Goal: Find specific page/section: Find specific page/section

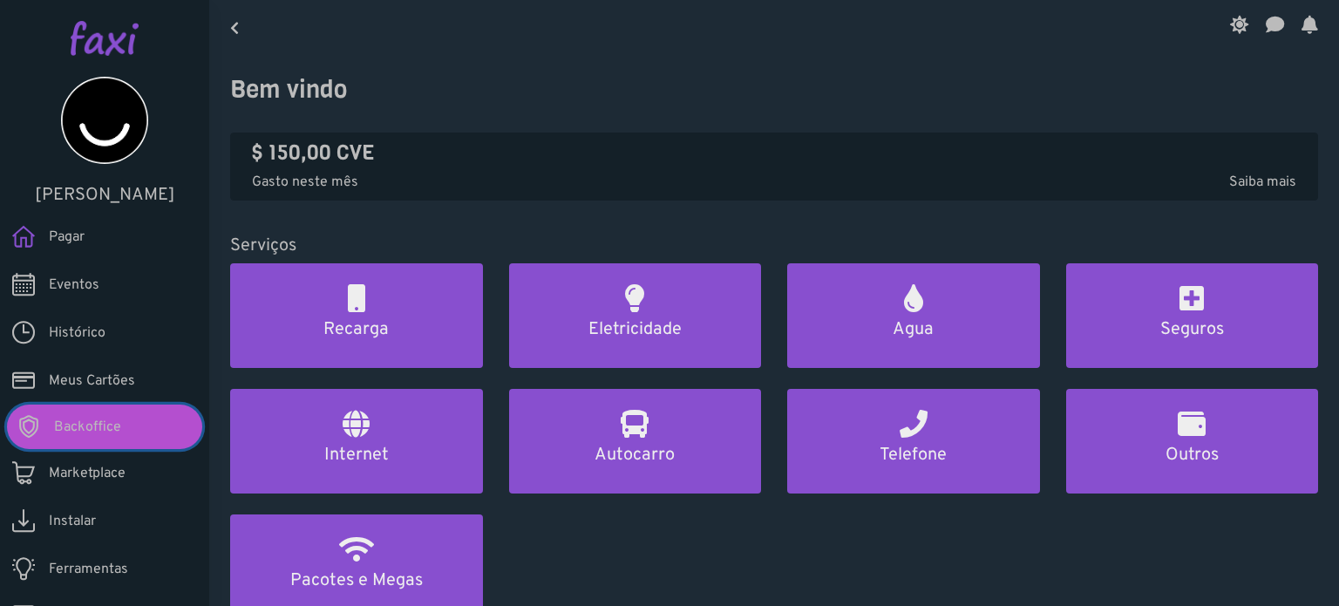
click at [132, 411] on link "Backoffice" at bounding box center [104, 427] width 195 height 44
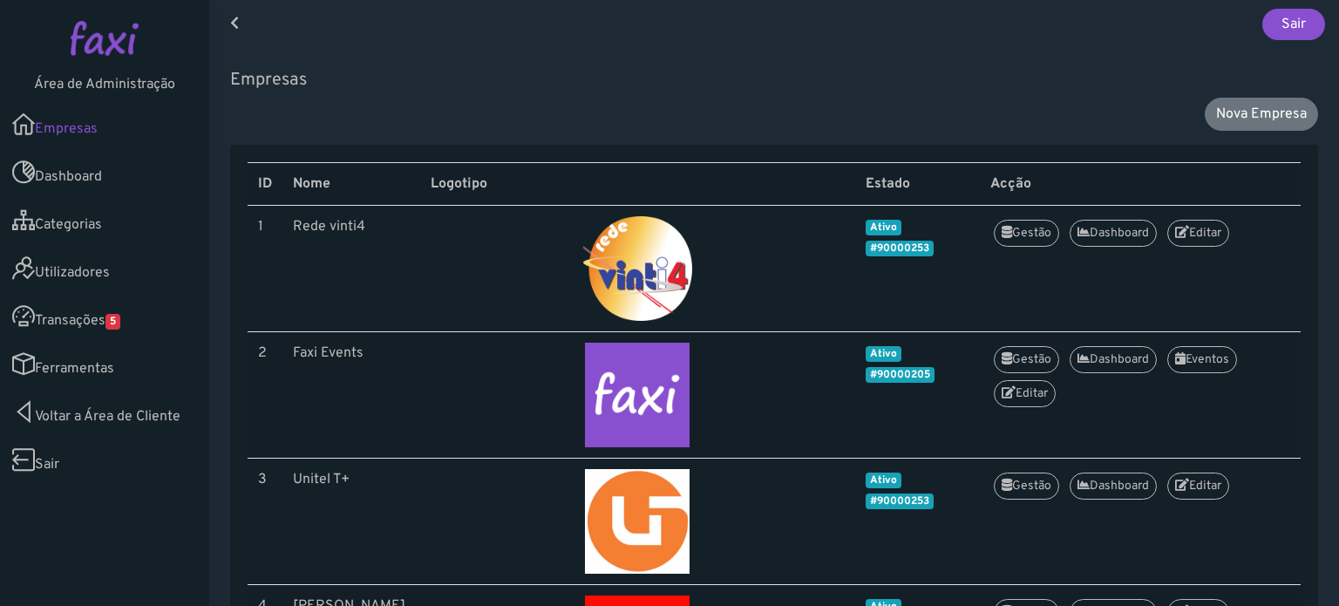
click at [160, 325] on link "Transações 5" at bounding box center [104, 316] width 209 height 48
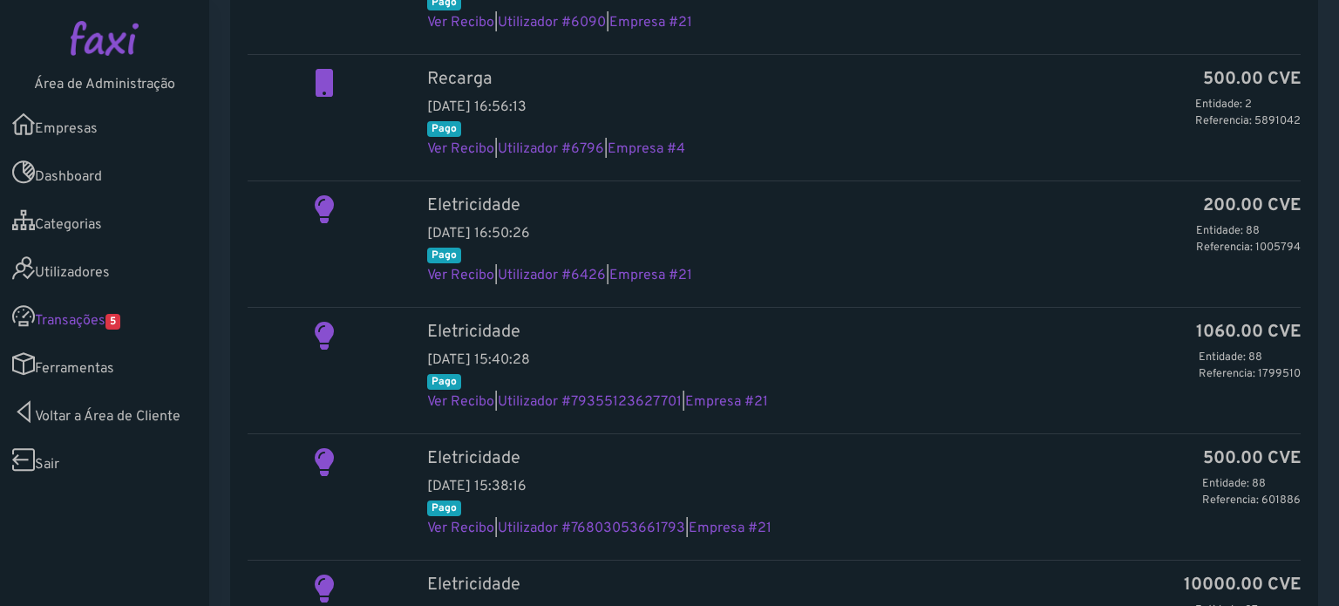
scroll to position [349, 0]
click at [78, 128] on link "Empresas" at bounding box center [104, 124] width 209 height 48
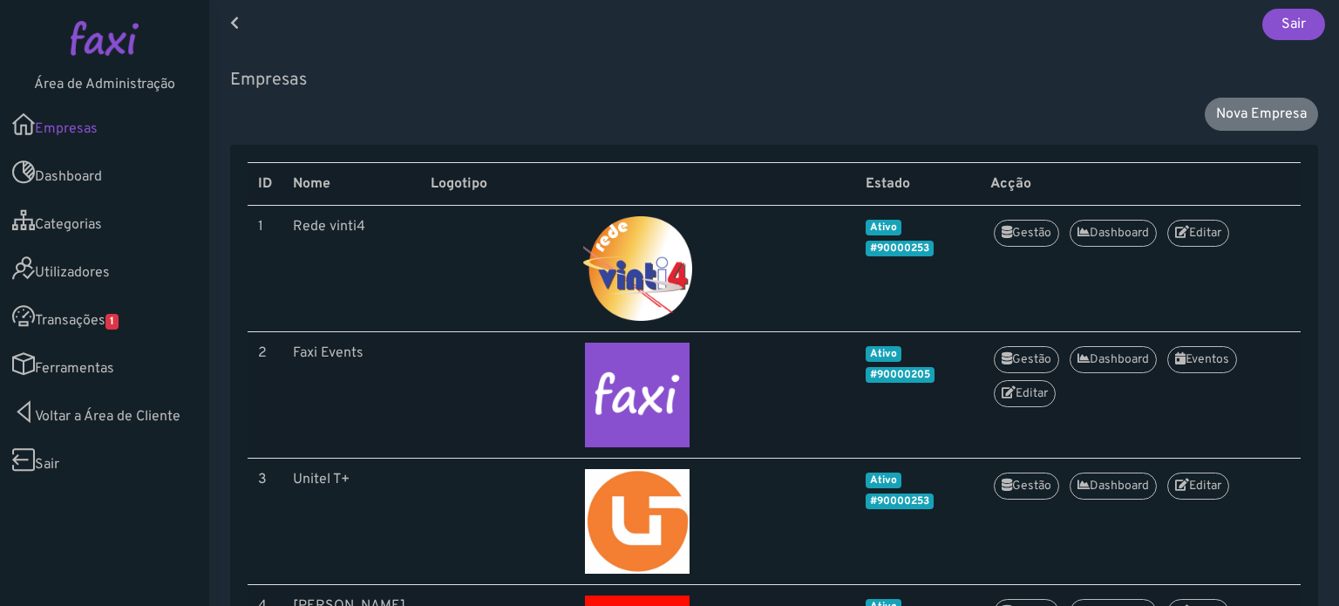
click at [82, 330] on link "Transações 1" at bounding box center [104, 316] width 209 height 48
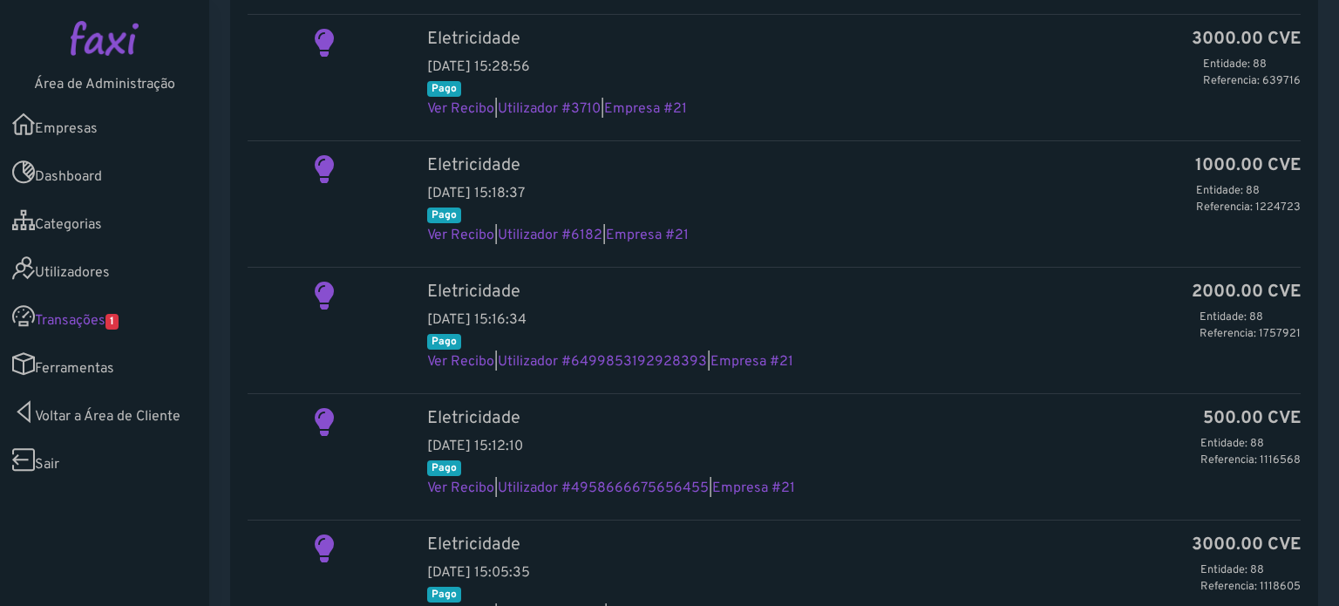
scroll to position [1308, 0]
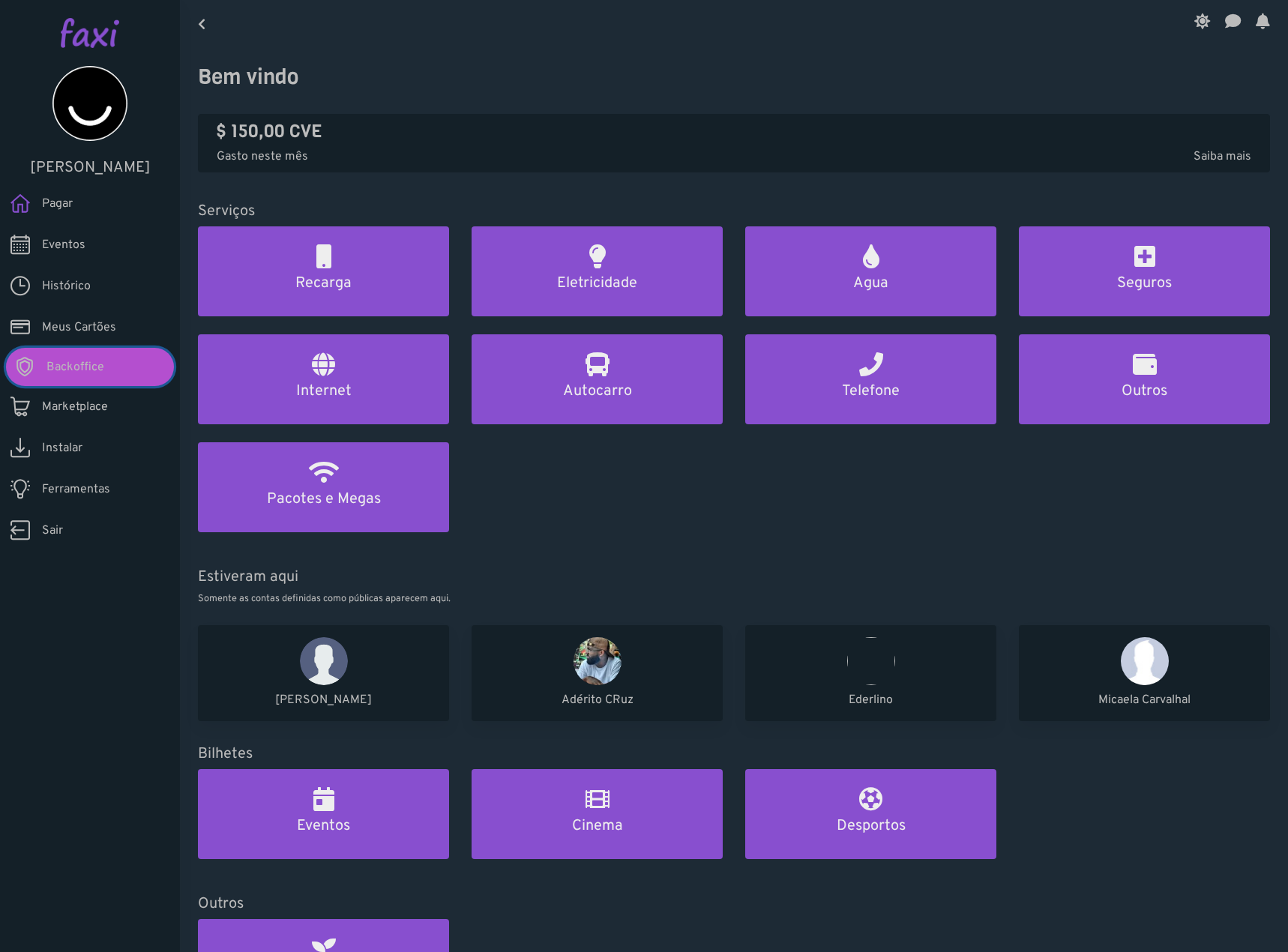
click at [90, 375] on span "Backoffice" at bounding box center [75, 367] width 58 height 18
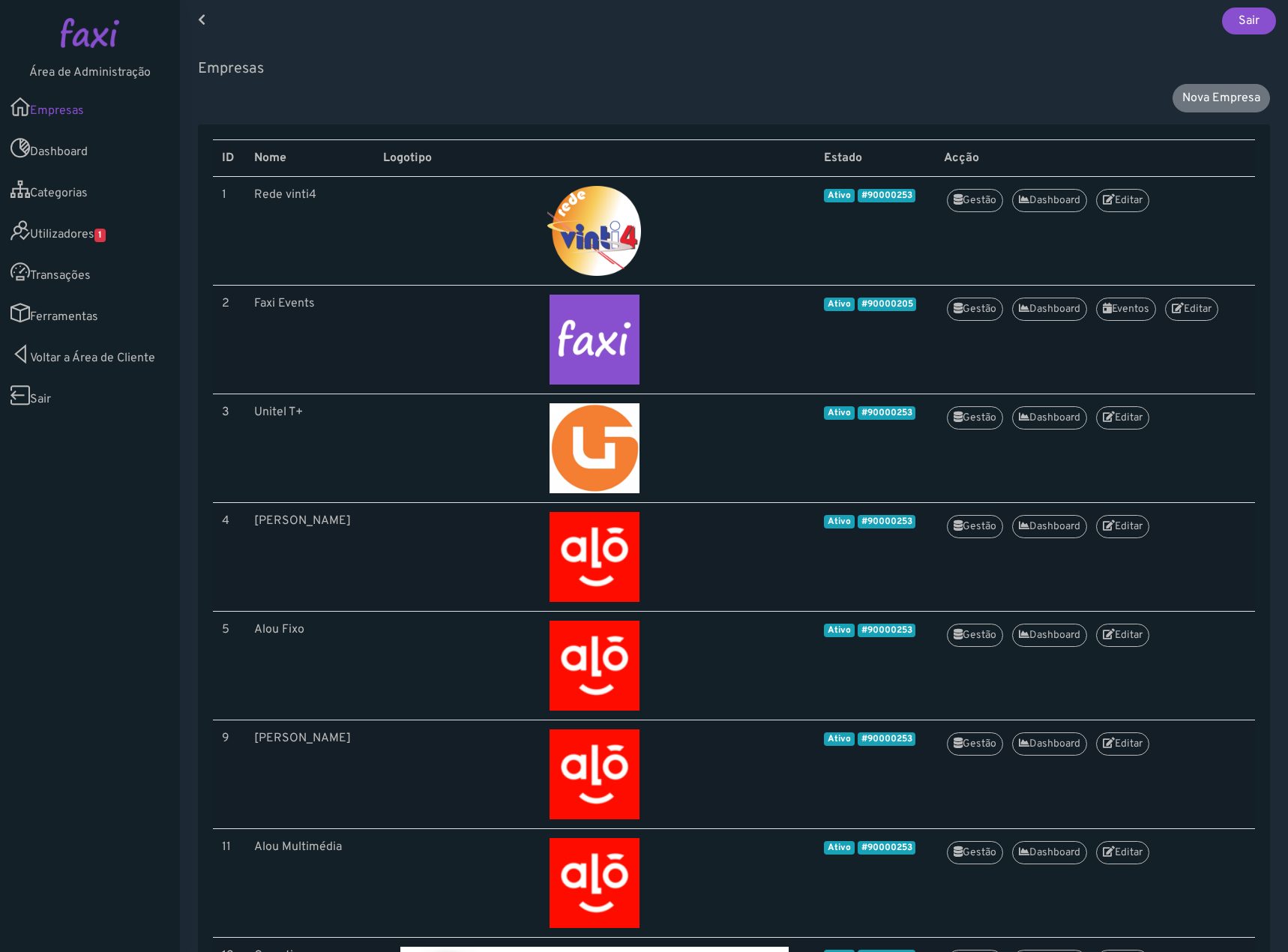
click at [102, 234] on span "1" at bounding box center [100, 236] width 11 height 14
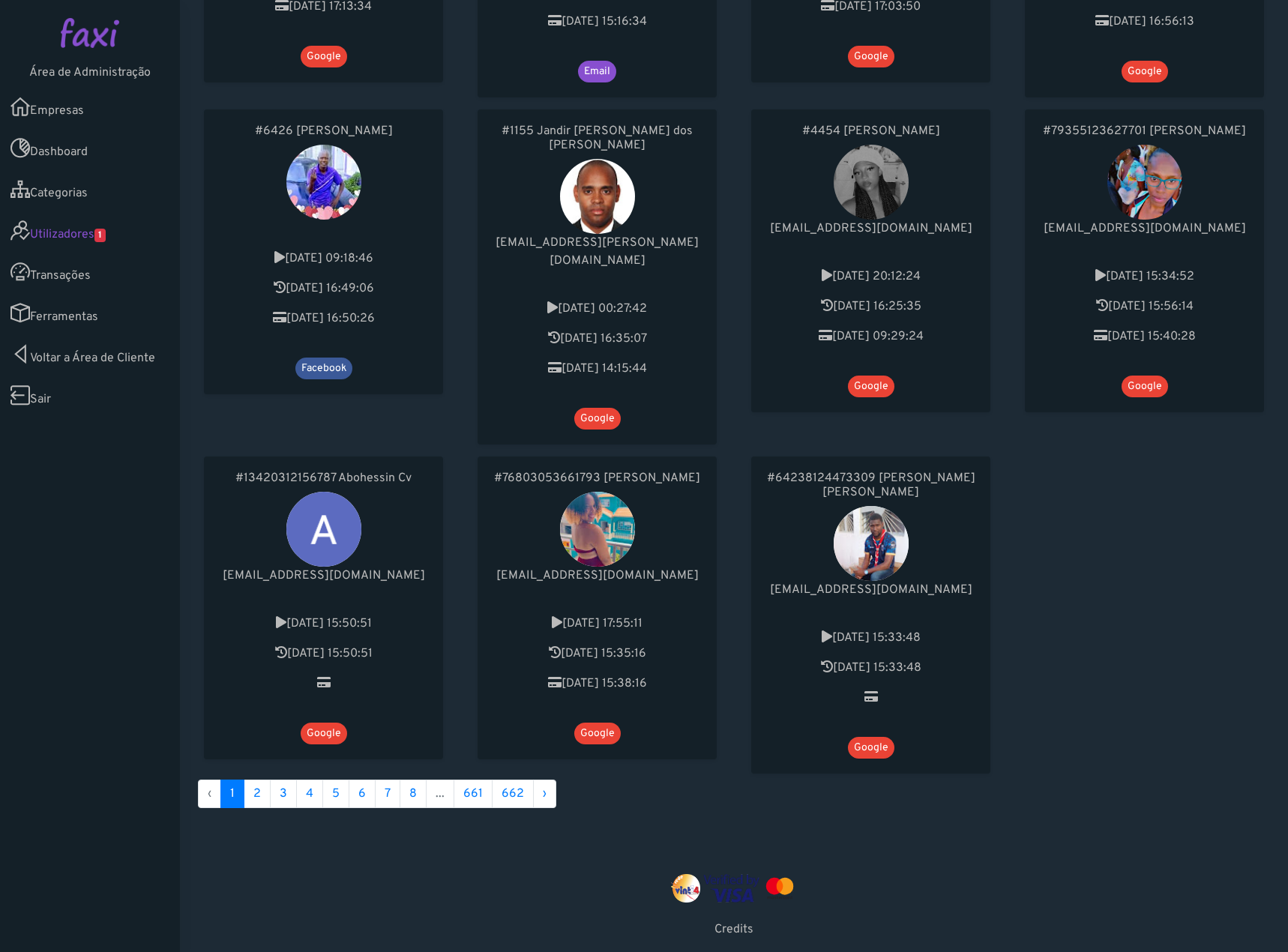
scroll to position [709, 0]
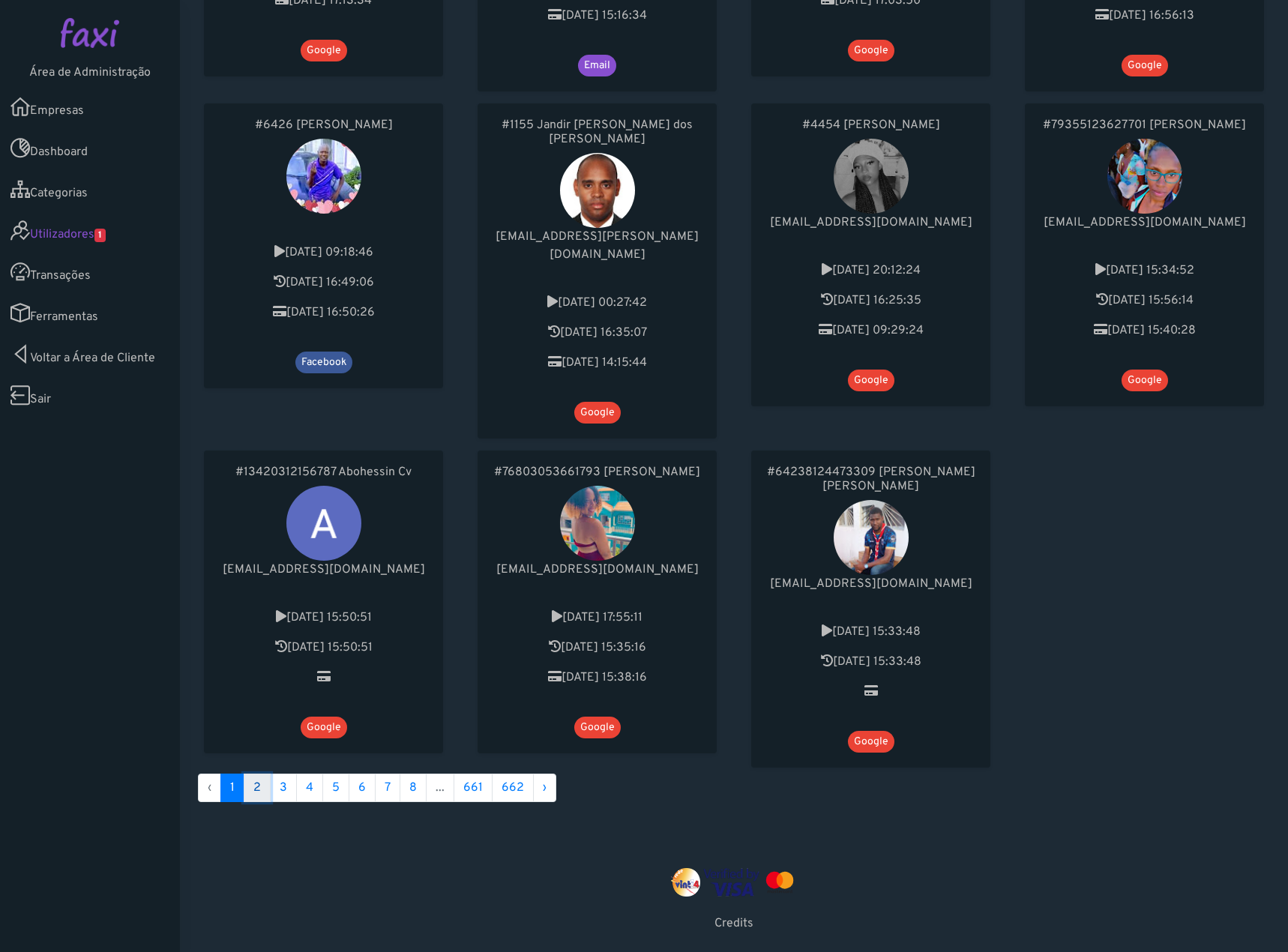
click at [252, 774] on link "2" at bounding box center [256, 788] width 27 height 28
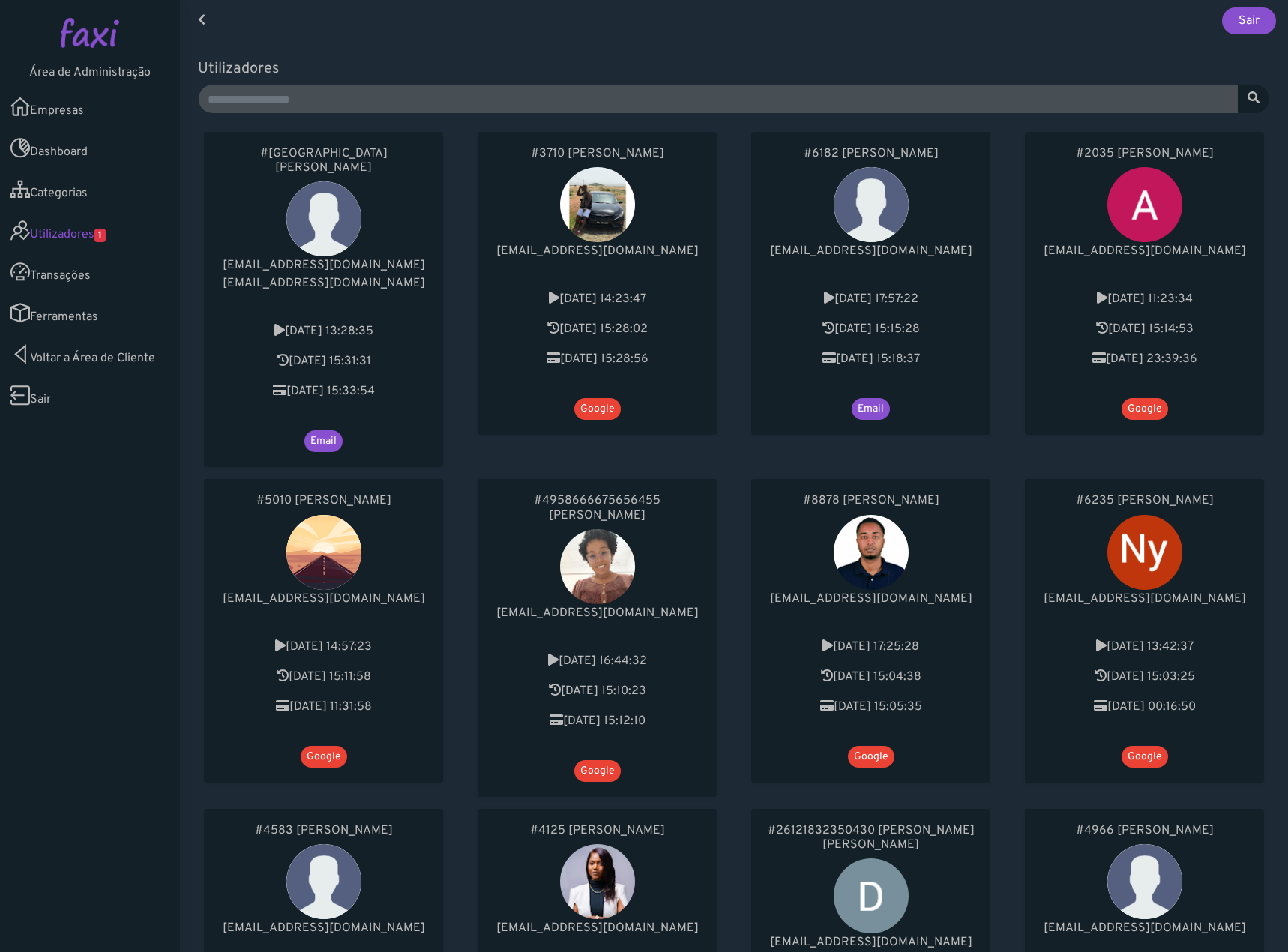
click at [96, 314] on link "Ferramentas" at bounding box center [89, 313] width 180 height 41
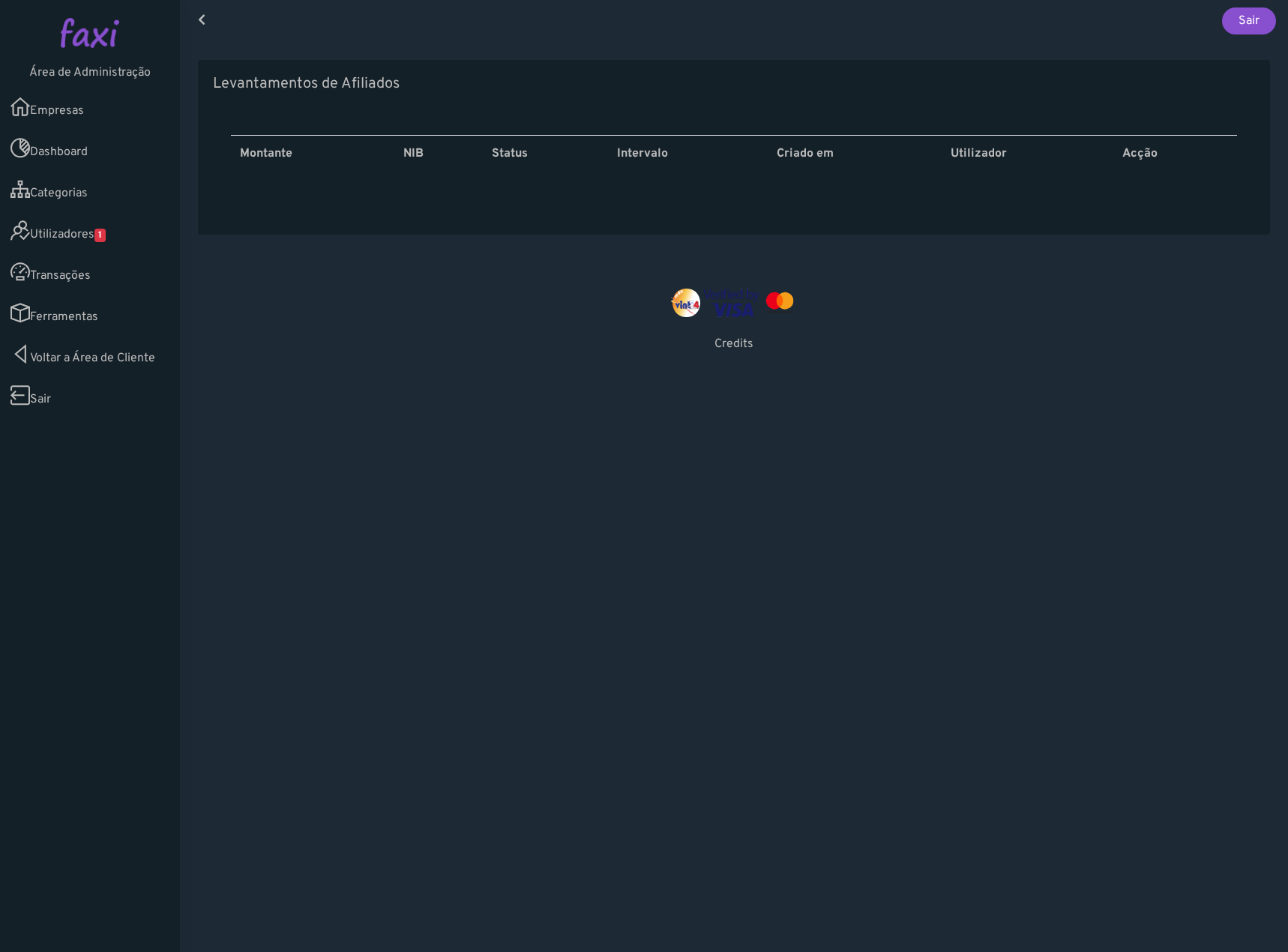
click at [113, 267] on link "Transações" at bounding box center [89, 272] width 180 height 41
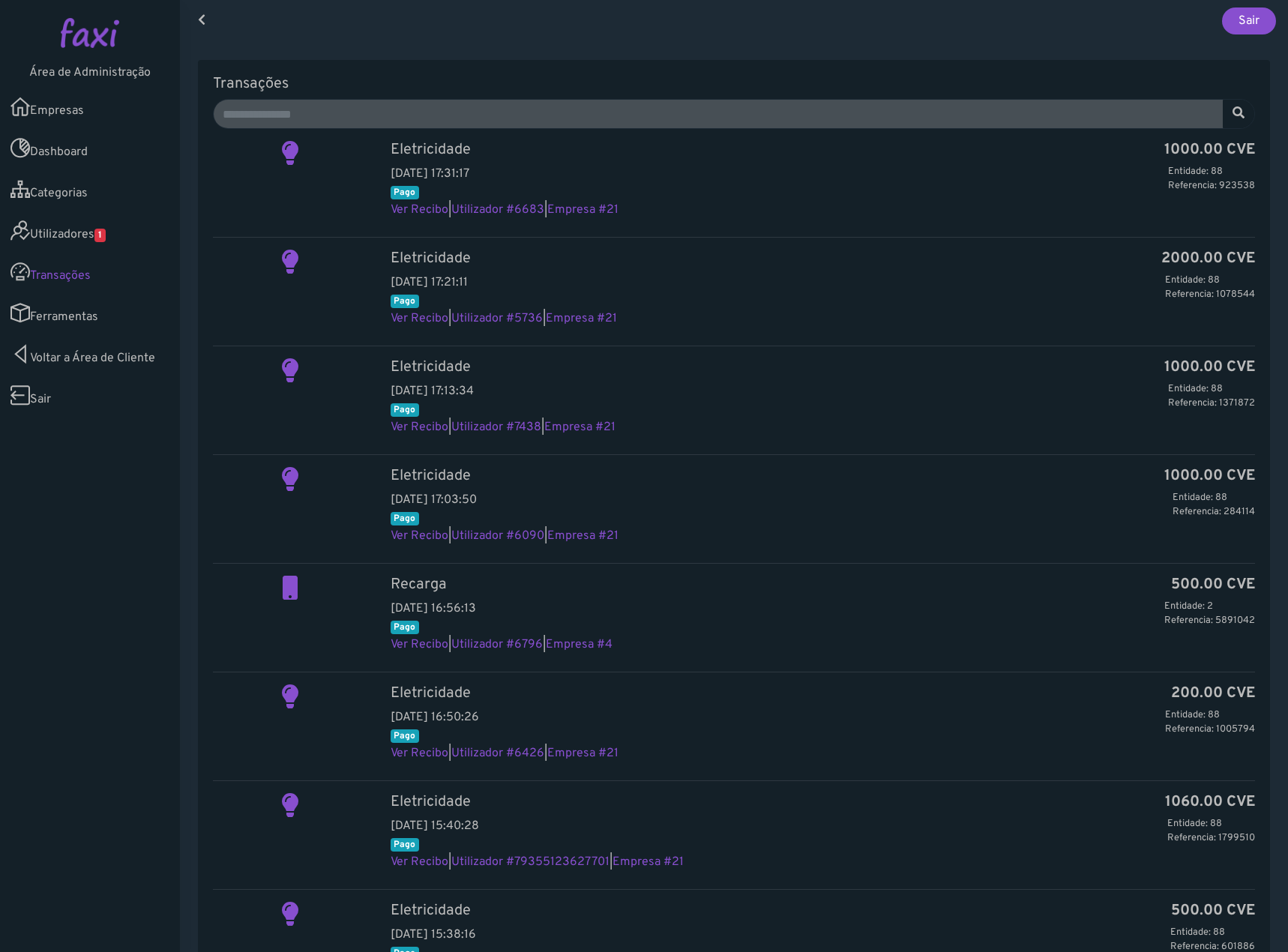
click at [109, 302] on link "Ferramentas" at bounding box center [89, 313] width 180 height 41
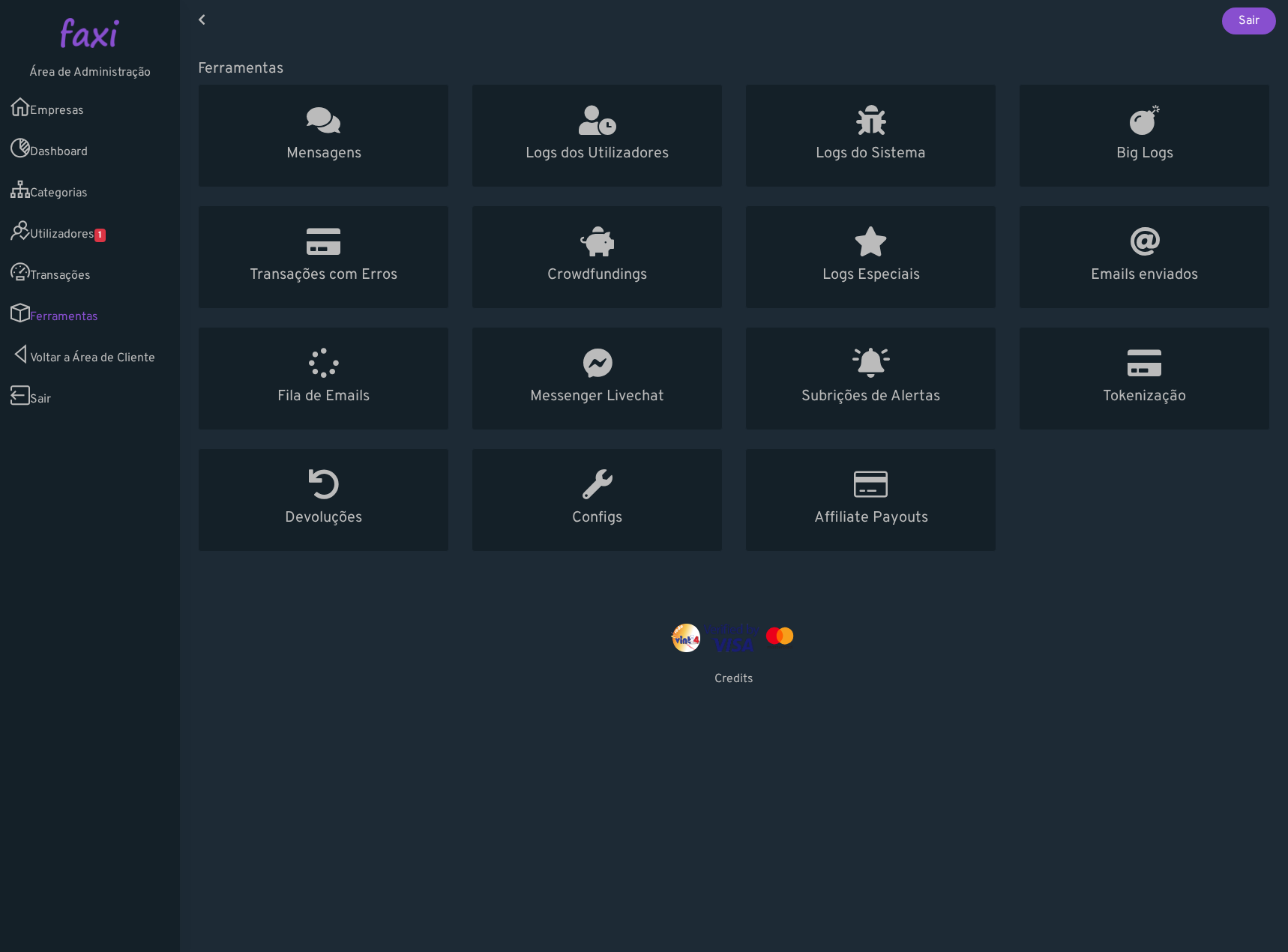
click at [91, 225] on link "Utilizadores 1" at bounding box center [89, 230] width 180 height 41
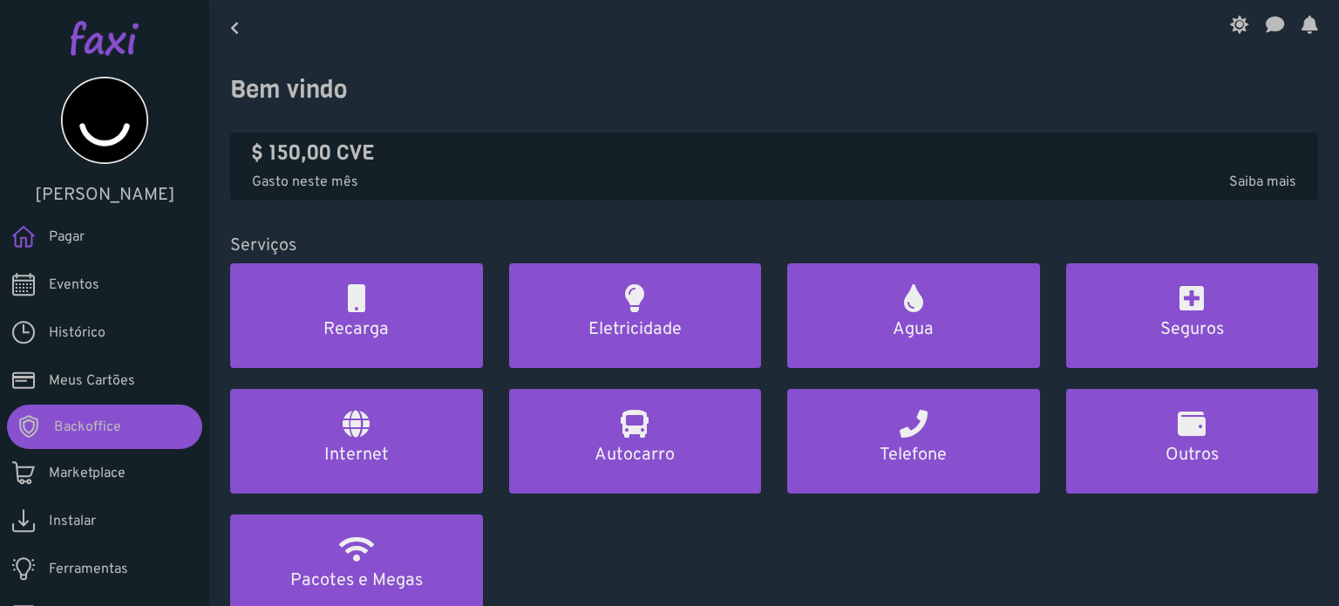
click at [99, 378] on span "Meus Cartões" at bounding box center [92, 381] width 86 height 21
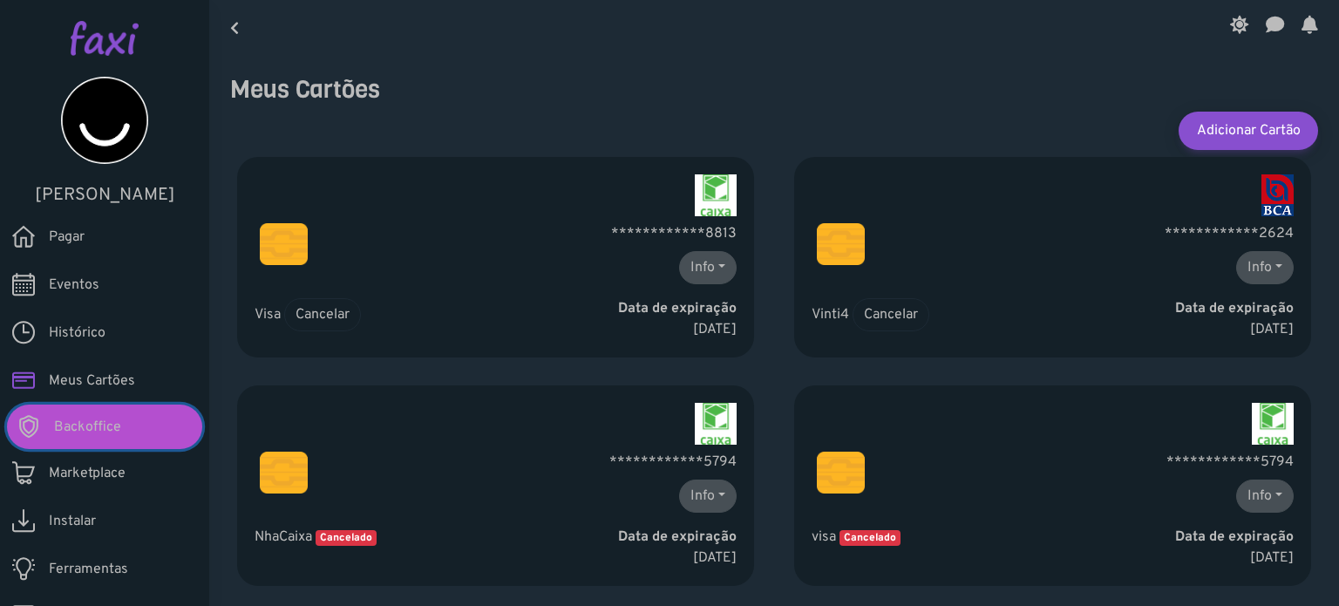
click at [99, 418] on span "Backoffice" at bounding box center [87, 427] width 67 height 21
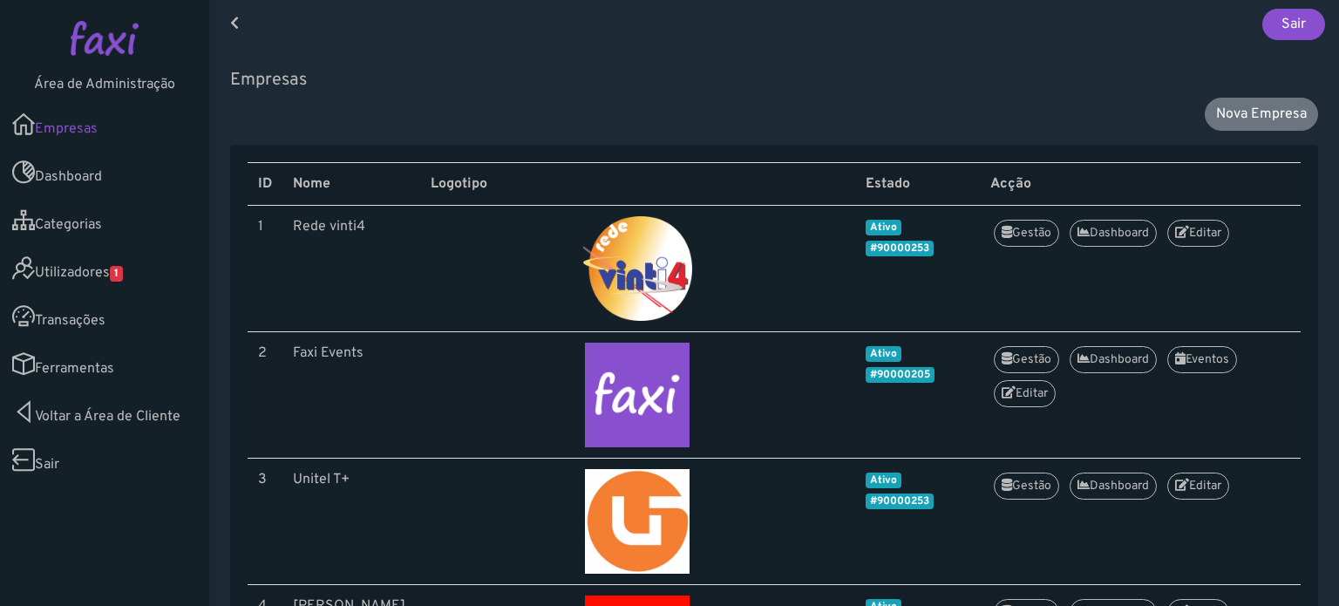
click at [100, 275] on link "Utilizadores 1" at bounding box center [104, 268] width 209 height 48
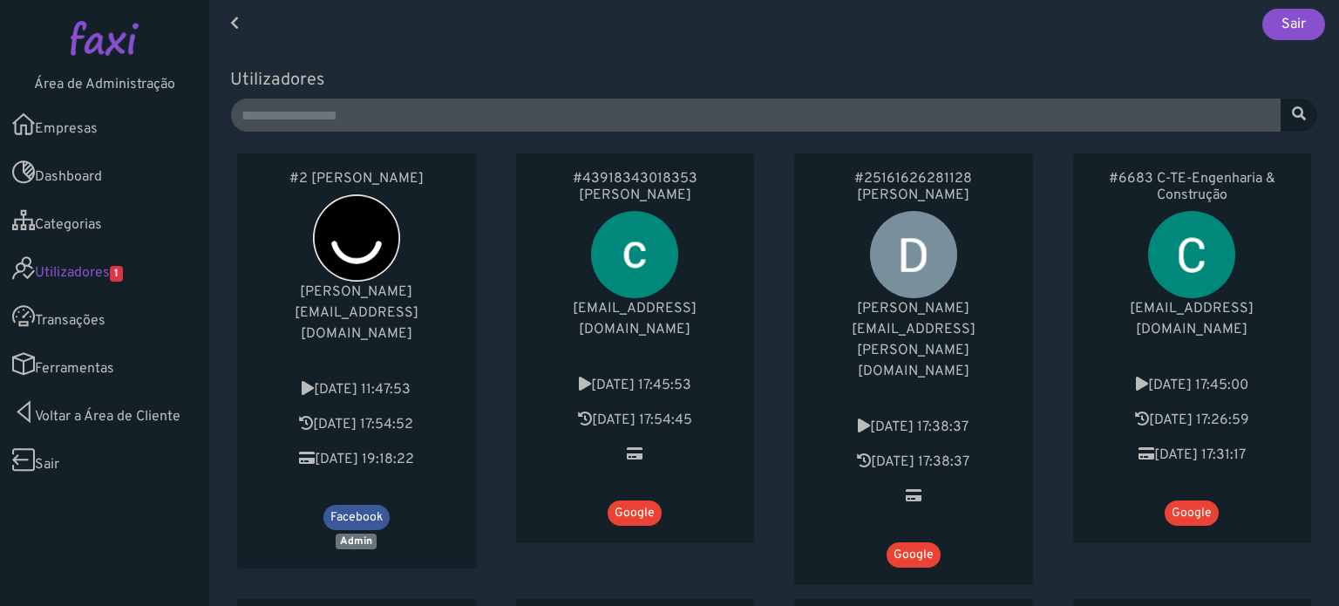
click at [466, 37] on nav "Sair" at bounding box center [774, 24] width 1130 height 49
click at [91, 126] on link "Empresas" at bounding box center [104, 124] width 209 height 48
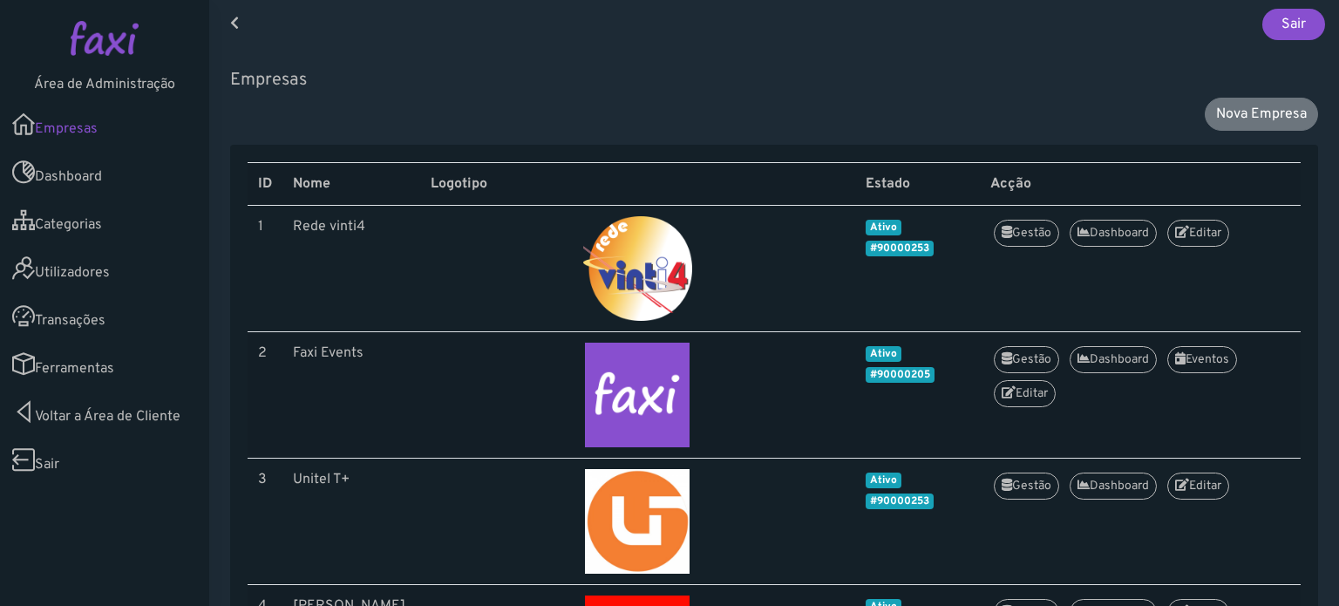
click at [99, 265] on link "Utilizadores" at bounding box center [104, 268] width 209 height 48
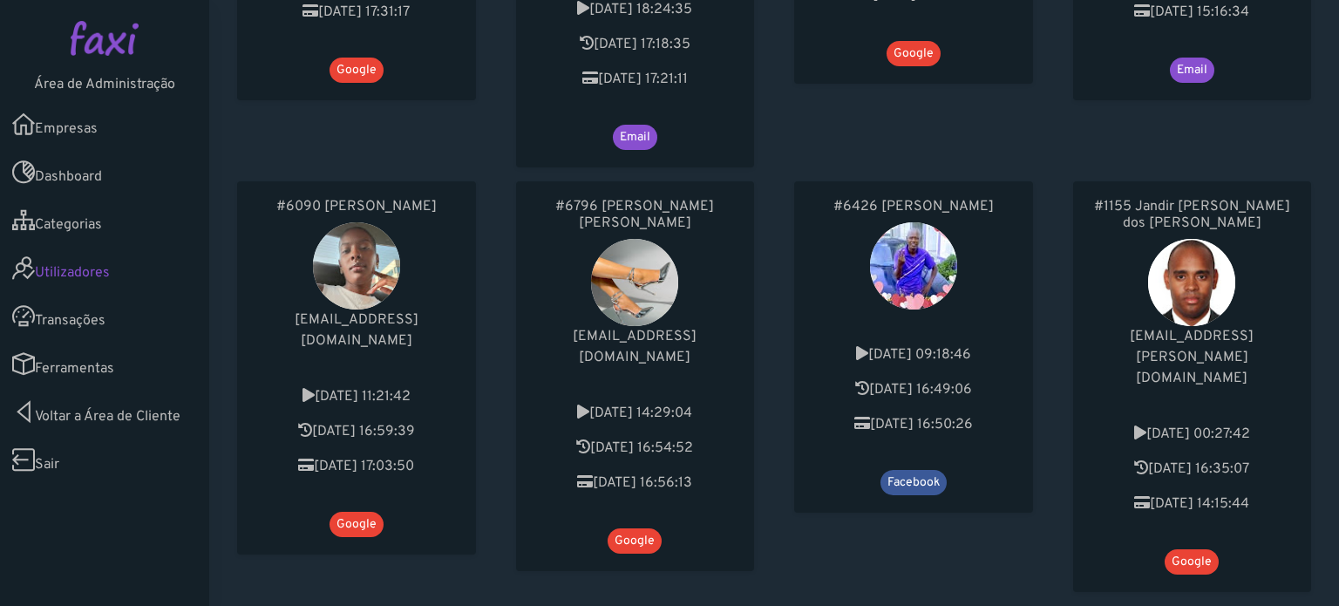
scroll to position [785, 0]
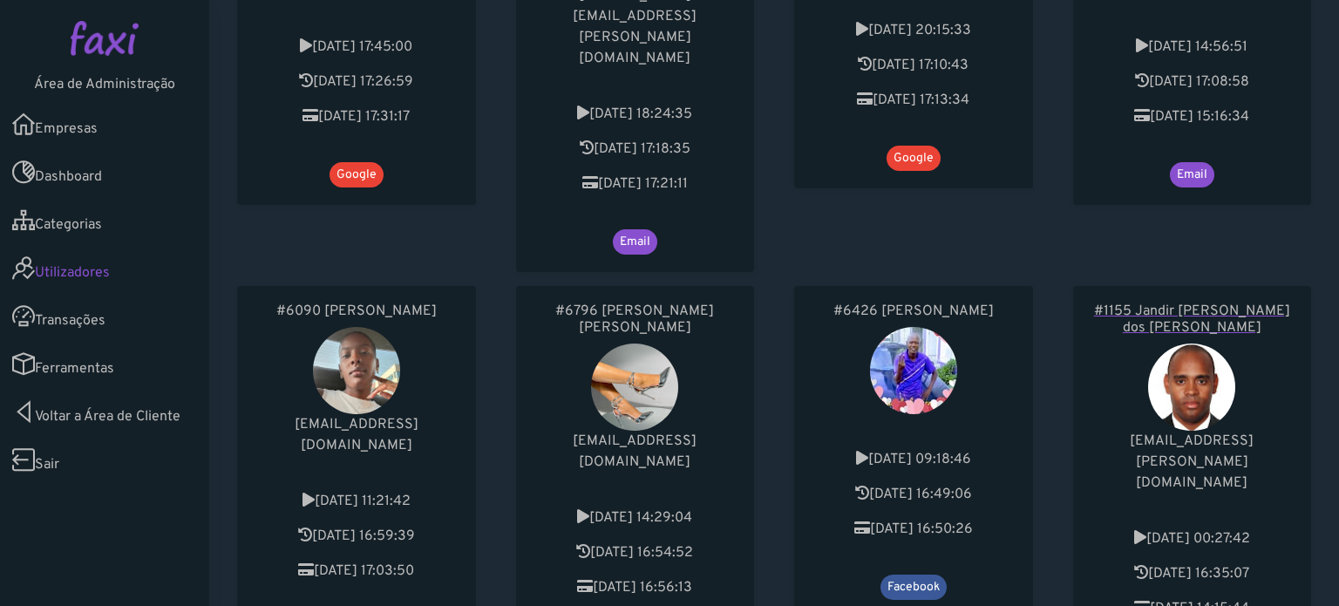
click at [1192, 303] on h6 "#1155 Jandir João Lima dos Reis" at bounding box center [1193, 319] width 204 height 33
click at [58, 362] on link "Ferramentas" at bounding box center [104, 364] width 209 height 48
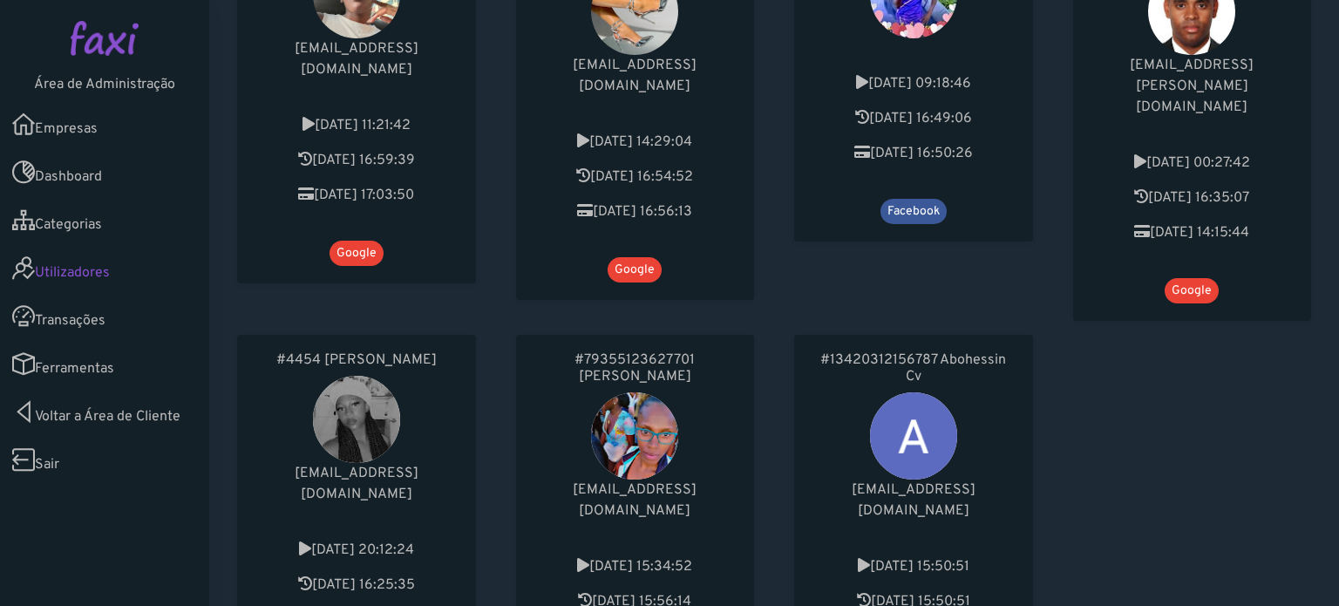
scroll to position [1308, 0]
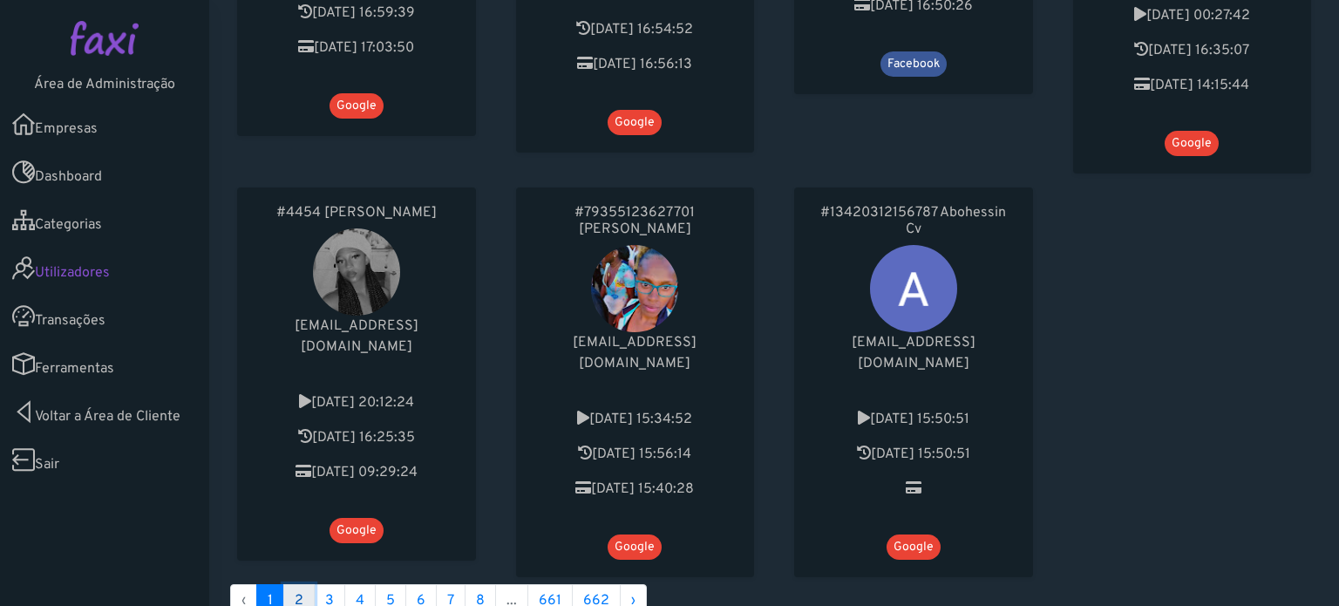
click at [296, 584] on link "2" at bounding box center [298, 600] width 31 height 33
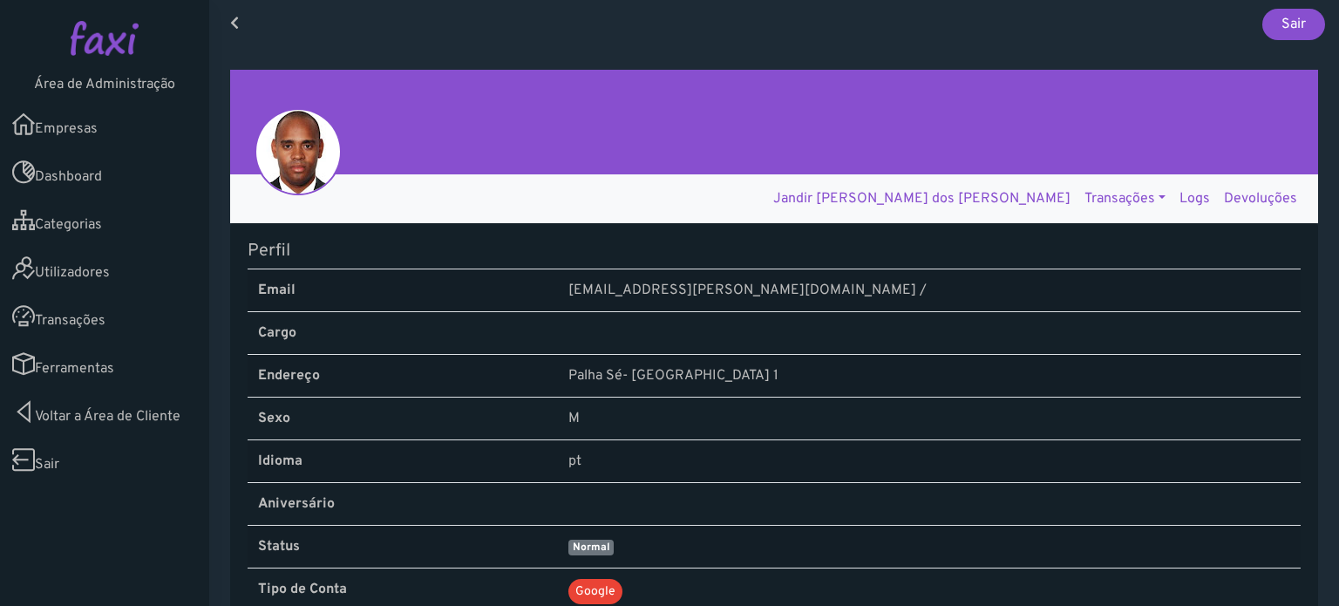
click at [1173, 187] on link "Logs" at bounding box center [1195, 198] width 44 height 35
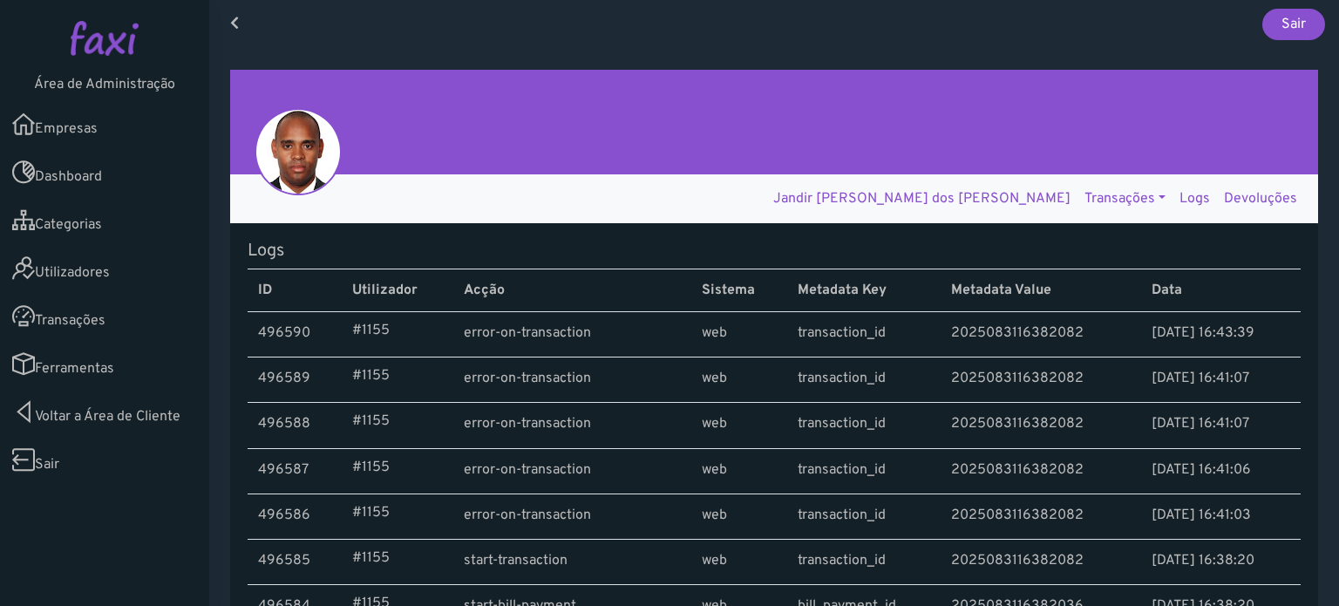
click at [1112, 191] on link "Transações" at bounding box center [1125, 198] width 95 height 35
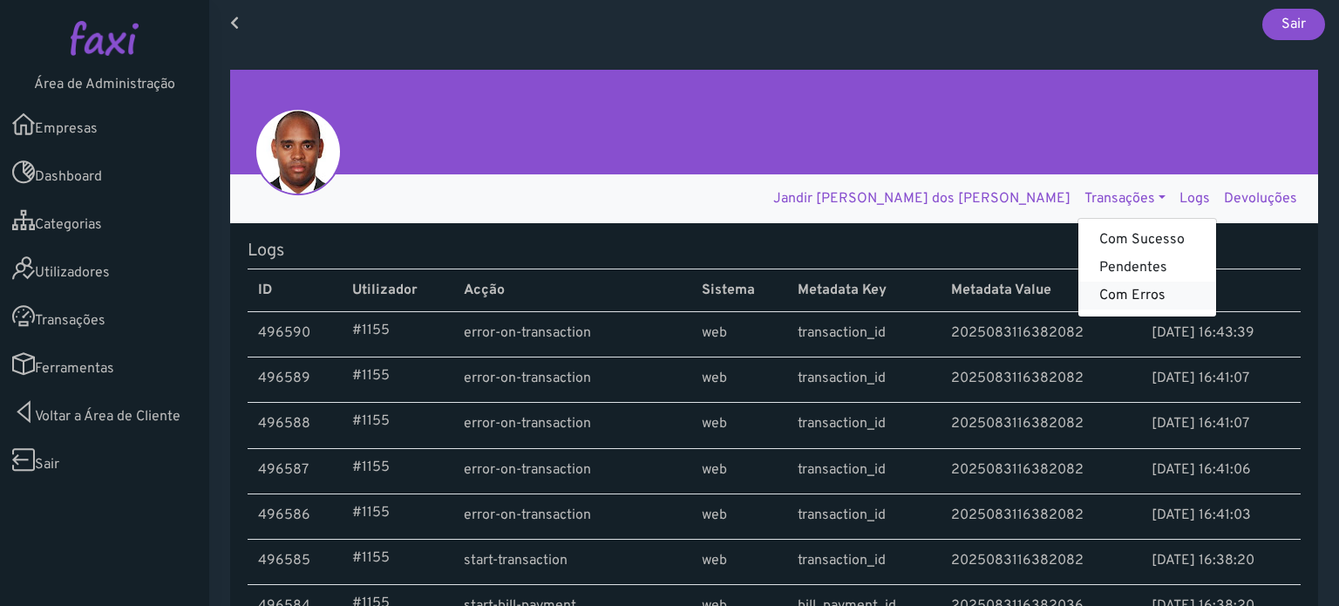
click at [1104, 298] on link "Com Erros" at bounding box center [1148, 296] width 138 height 28
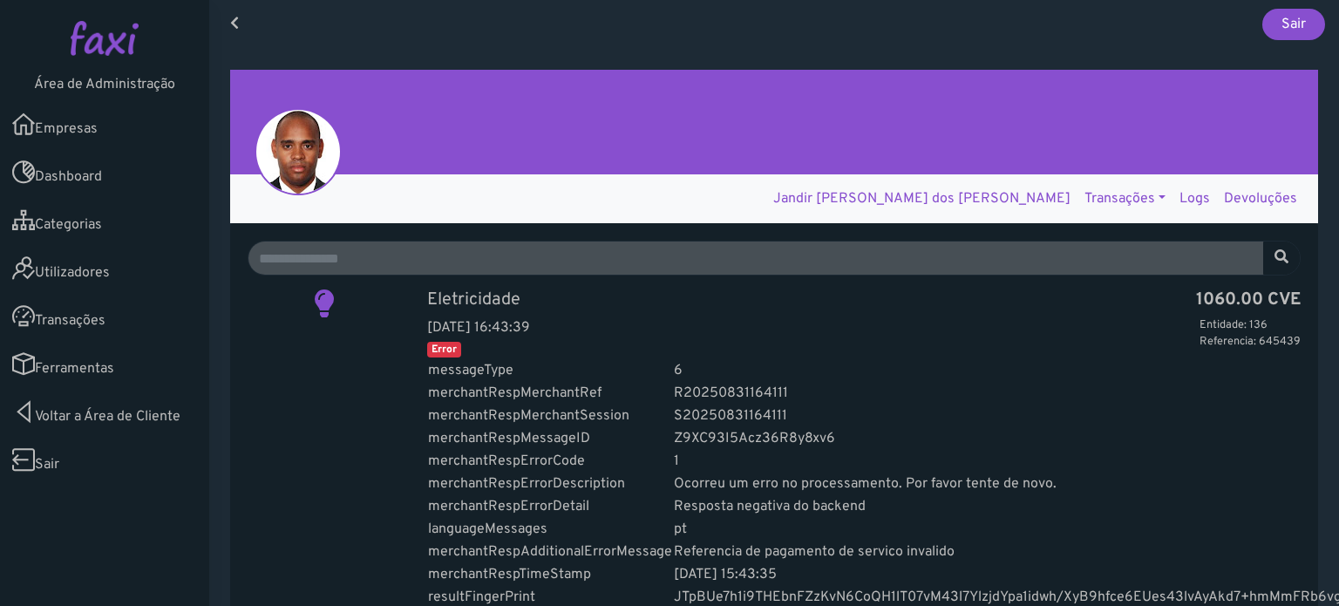
scroll to position [610, 0]
